Goal: Information Seeking & Learning: Learn about a topic

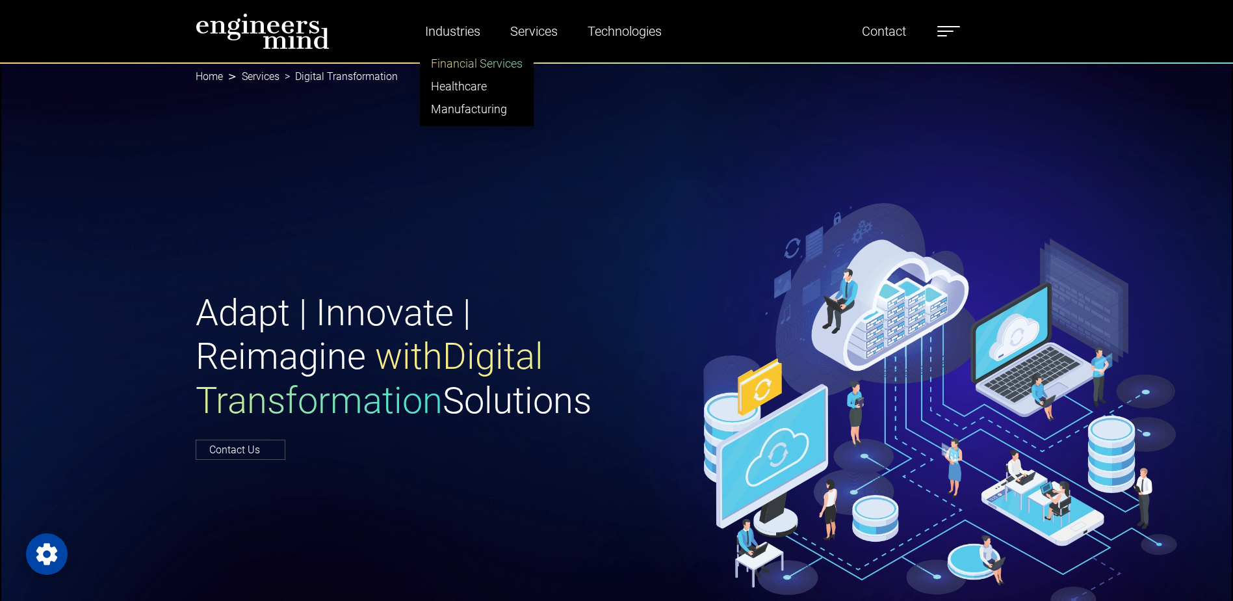
click at [482, 59] on link "Financial Services" at bounding box center [477, 63] width 112 height 23
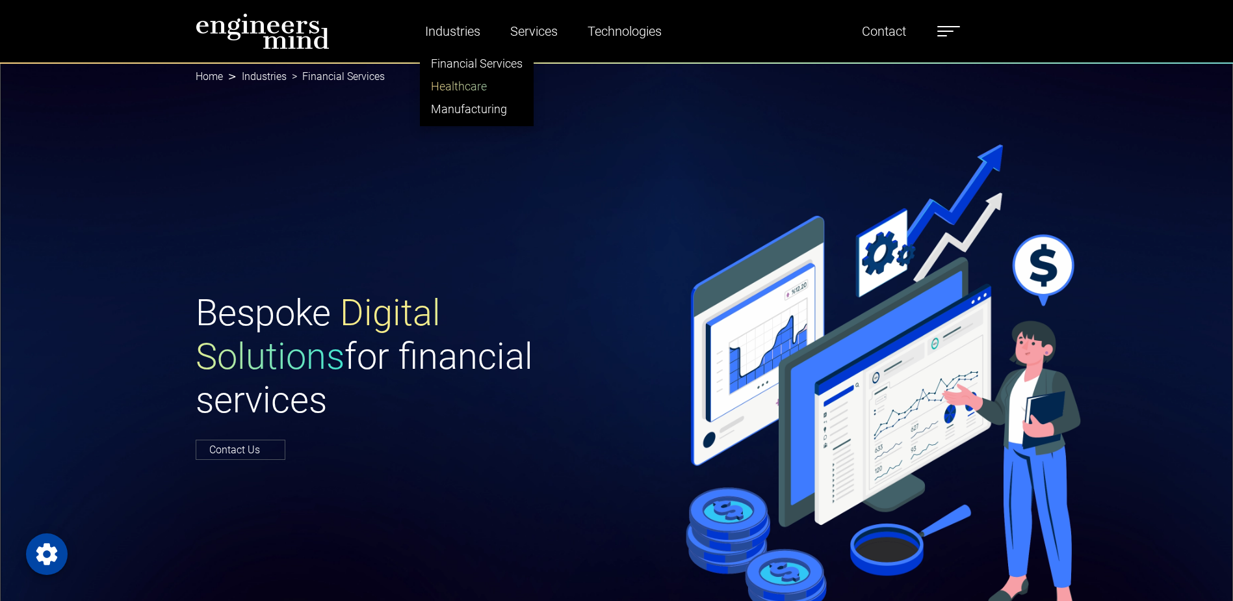
click at [458, 83] on link "Healthcare" at bounding box center [477, 86] width 112 height 23
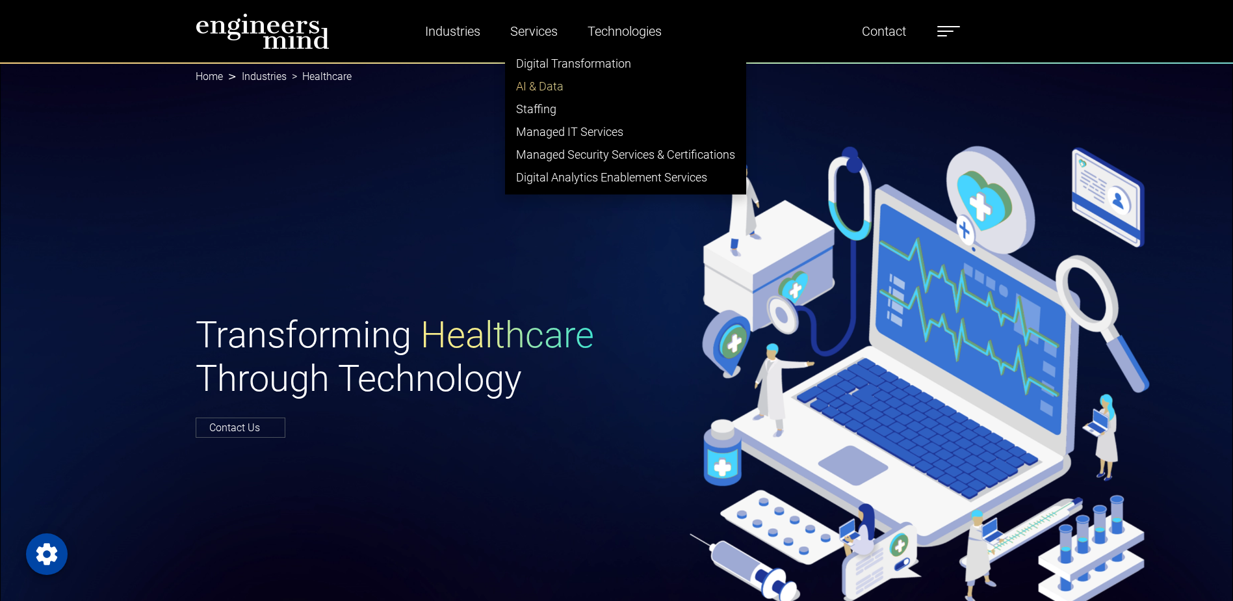
click at [543, 83] on link "AI & Data" at bounding box center [626, 86] width 240 height 23
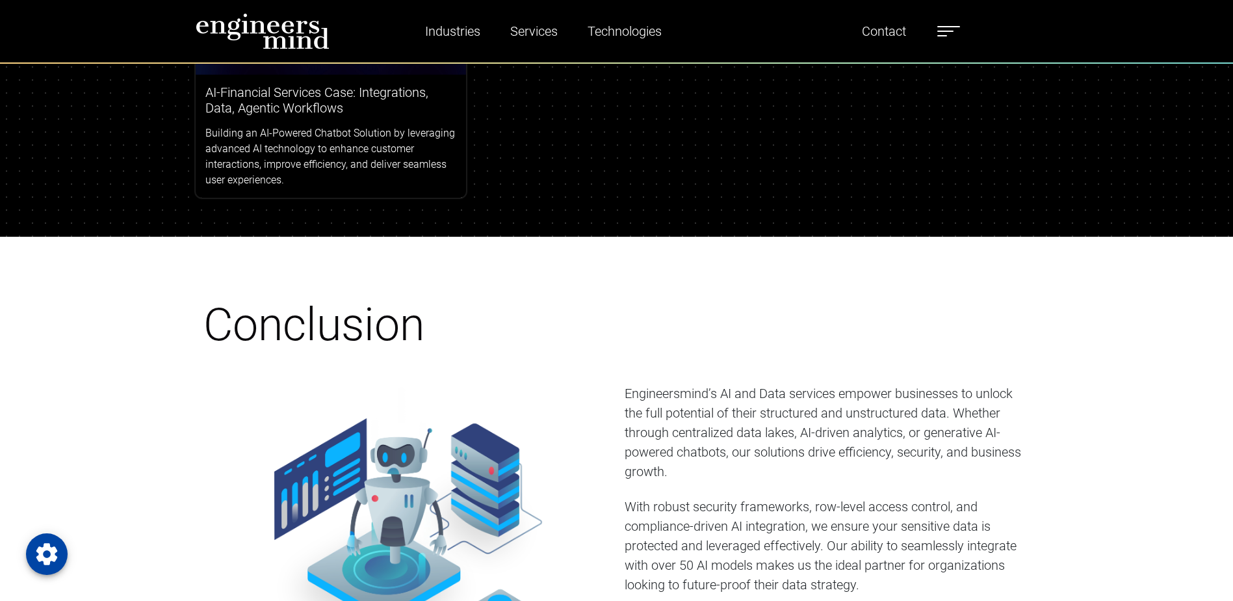
scroll to position [5200, 0]
